Goal: Find specific page/section: Find specific page/section

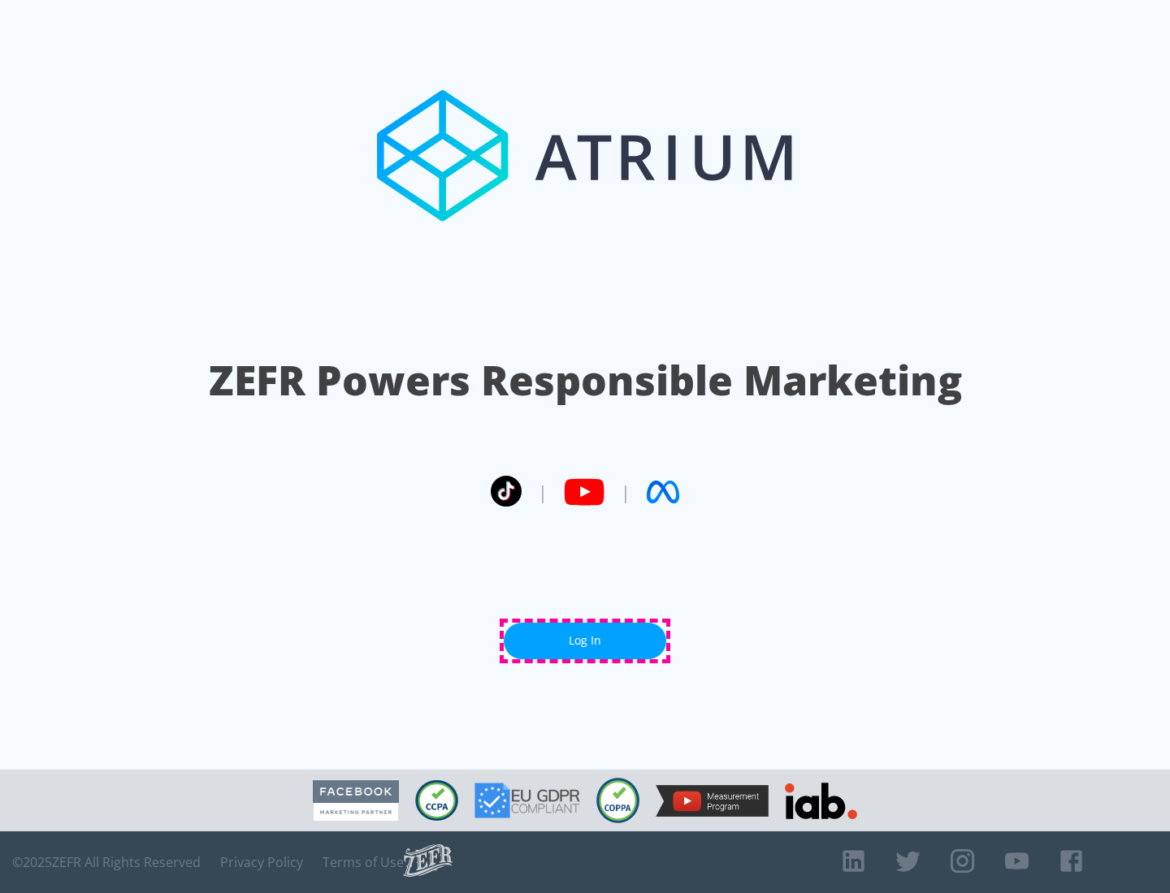
click at [585, 641] on link "Log In" at bounding box center [585, 641] width 162 height 37
